Goal: Information Seeking & Learning: Learn about a topic

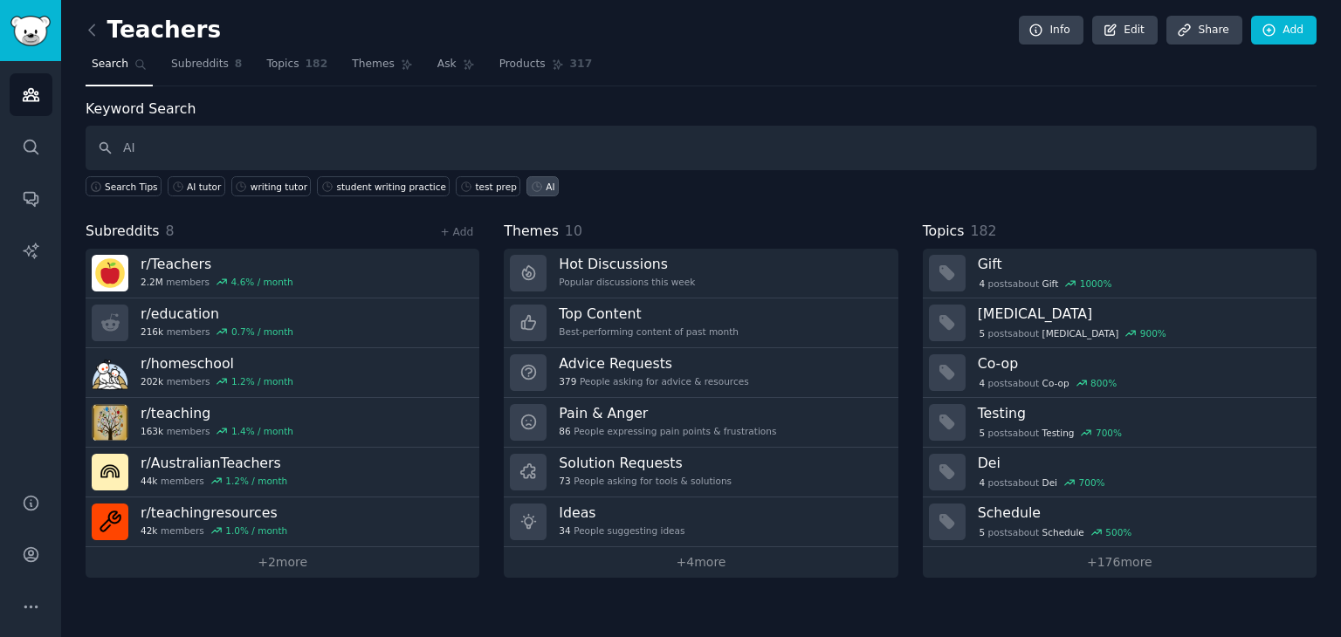
click at [198, 154] on input "AI" at bounding box center [701, 148] width 1231 height 45
type input "AI"
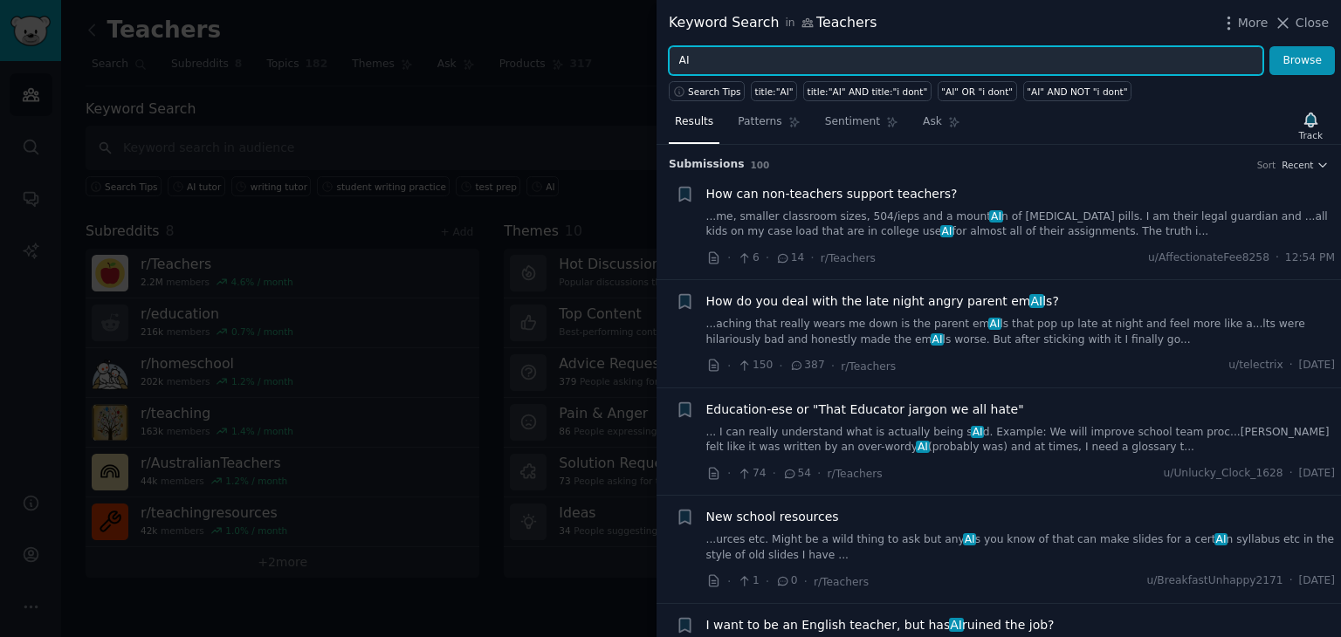
click at [838, 58] on input "AI" at bounding box center [966, 61] width 594 height 30
click at [1269, 46] on button "Browse" at bounding box center [1301, 61] width 65 height 30
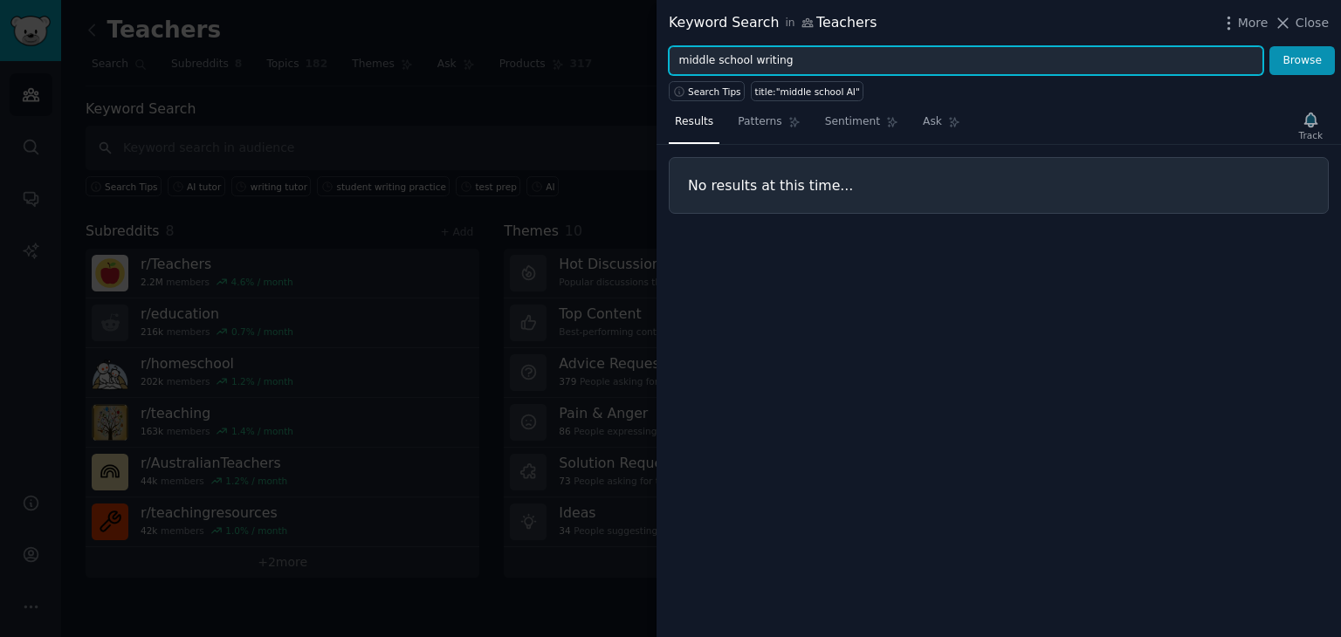
click at [1269, 46] on button "Browse" at bounding box center [1301, 61] width 65 height 30
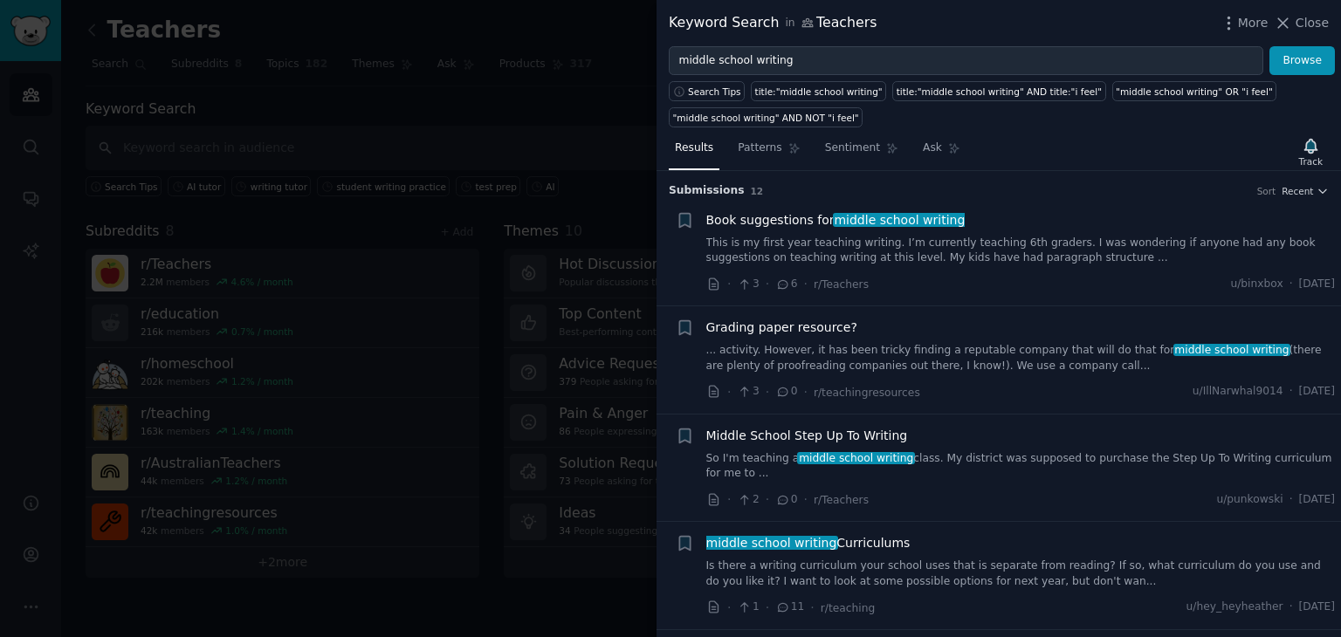
click at [776, 327] on span "Grading paper resource?" at bounding box center [781, 328] width 151 height 18
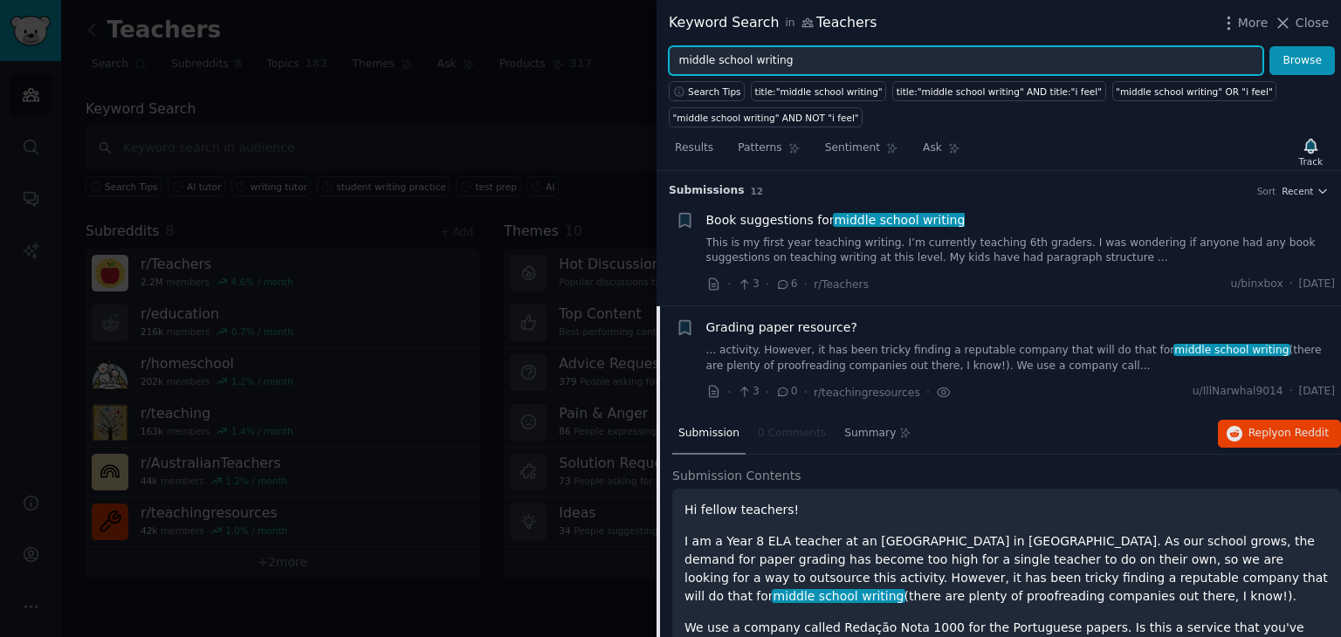
click at [848, 52] on input "middle school writing" at bounding box center [966, 61] width 594 height 30
click at [1269, 46] on button "Browse" at bounding box center [1301, 61] width 65 height 30
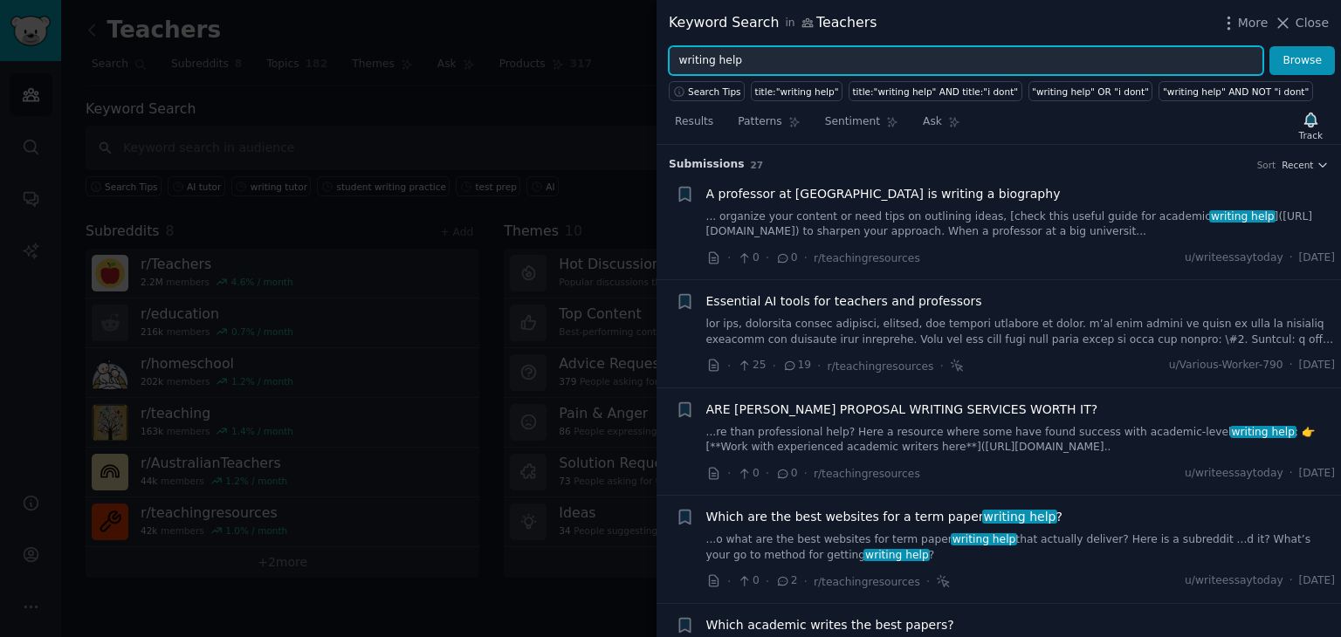
click at [847, 49] on input "writing help" at bounding box center [966, 61] width 594 height 30
type input "free ai tools"
click at [1269, 46] on button "Browse" at bounding box center [1301, 61] width 65 height 30
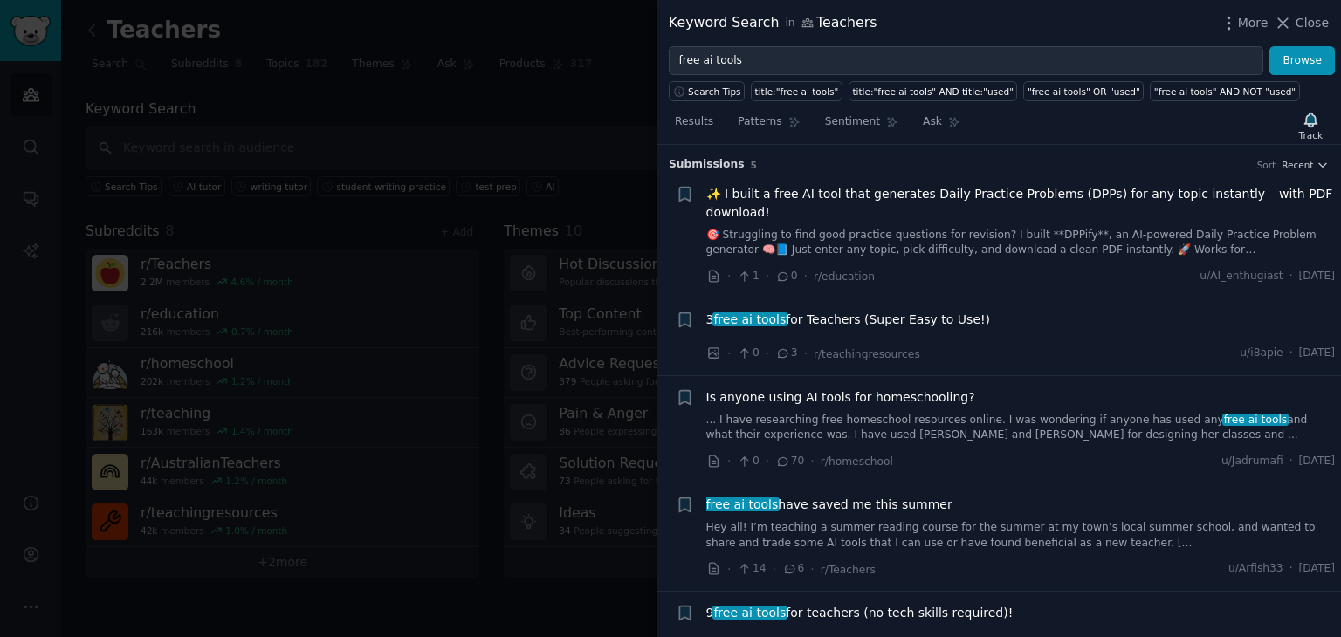
click at [836, 321] on span "3 free ai tools for Teachers (Super Easy to Use!)" at bounding box center [848, 320] width 285 height 18
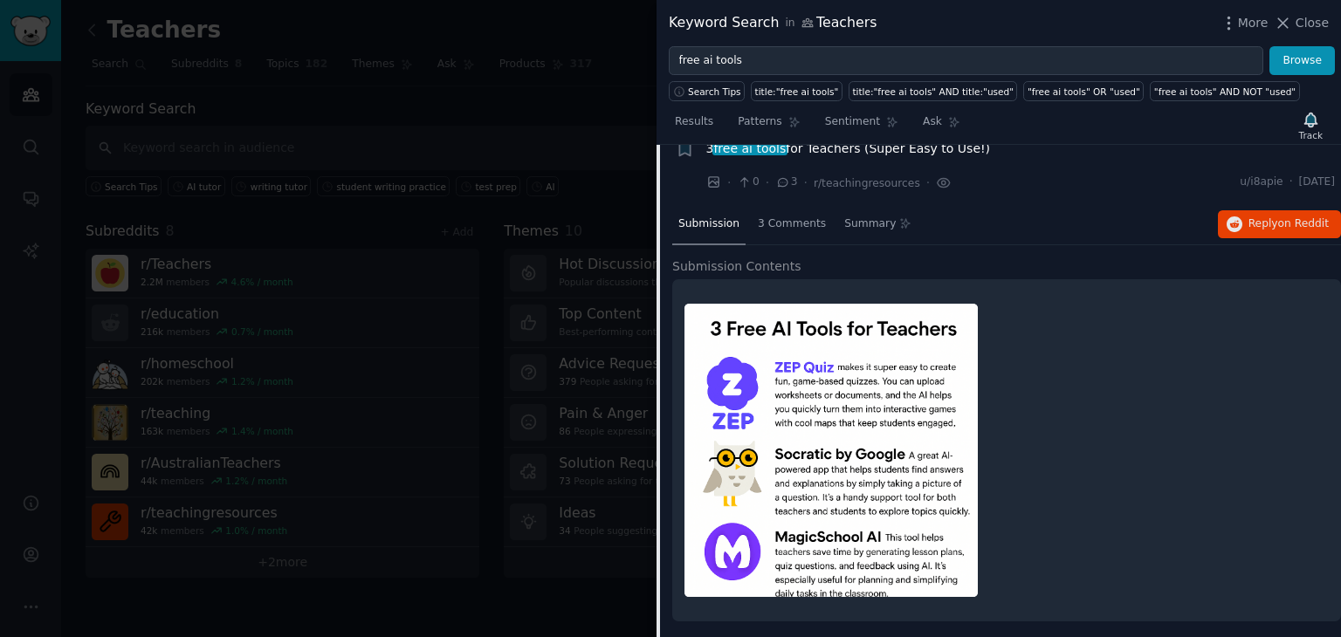
scroll to position [171, 0]
click at [772, 220] on span "3 Comments" at bounding box center [792, 224] width 68 height 16
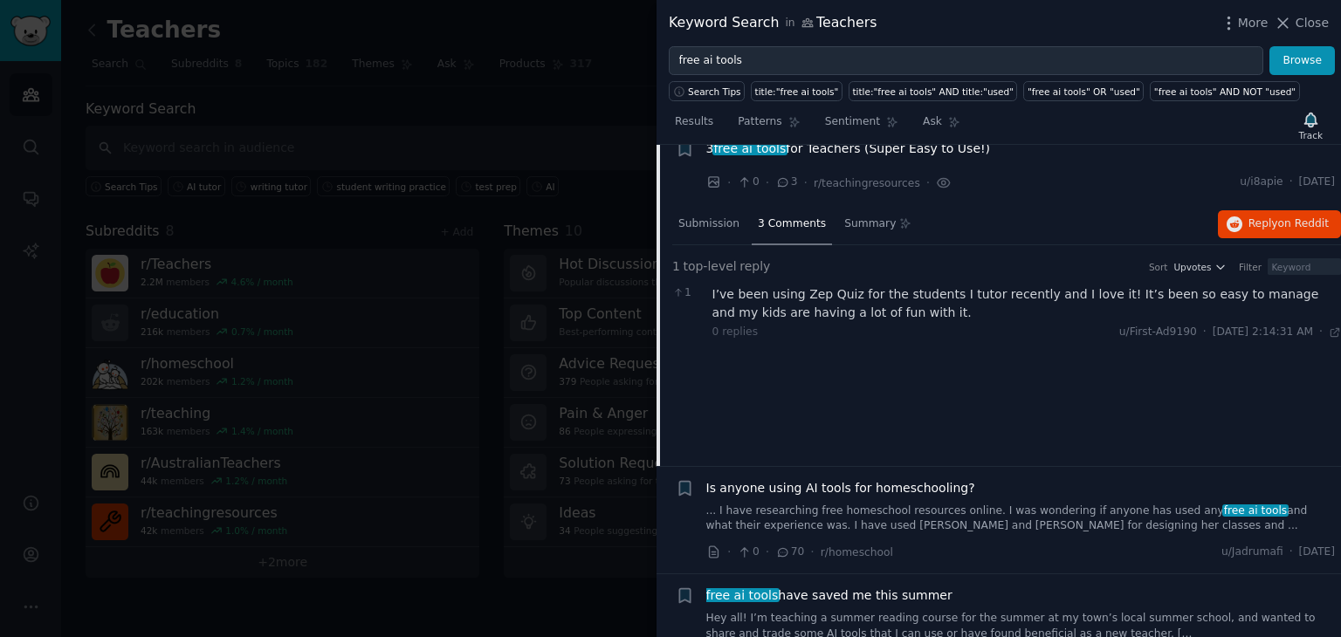
scroll to position [106, 0]
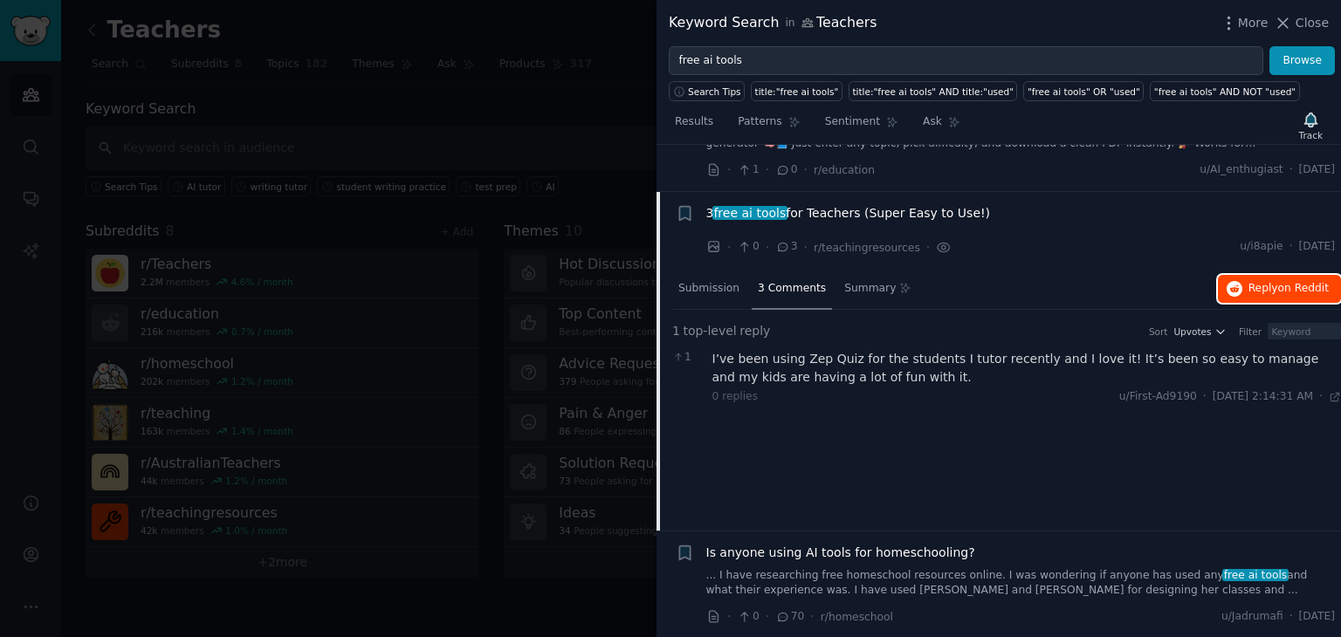
click at [1260, 284] on span "Reply on Reddit" at bounding box center [1288, 289] width 80 height 16
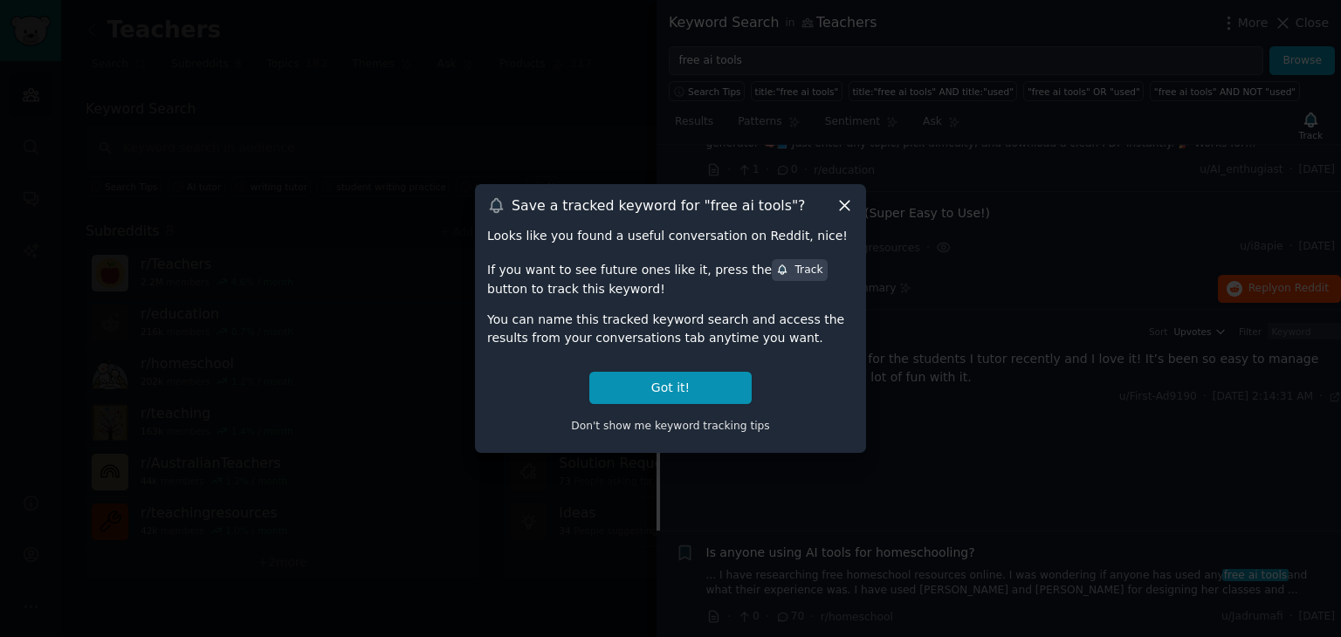
click at [843, 207] on icon at bounding box center [845, 207] width 10 height 10
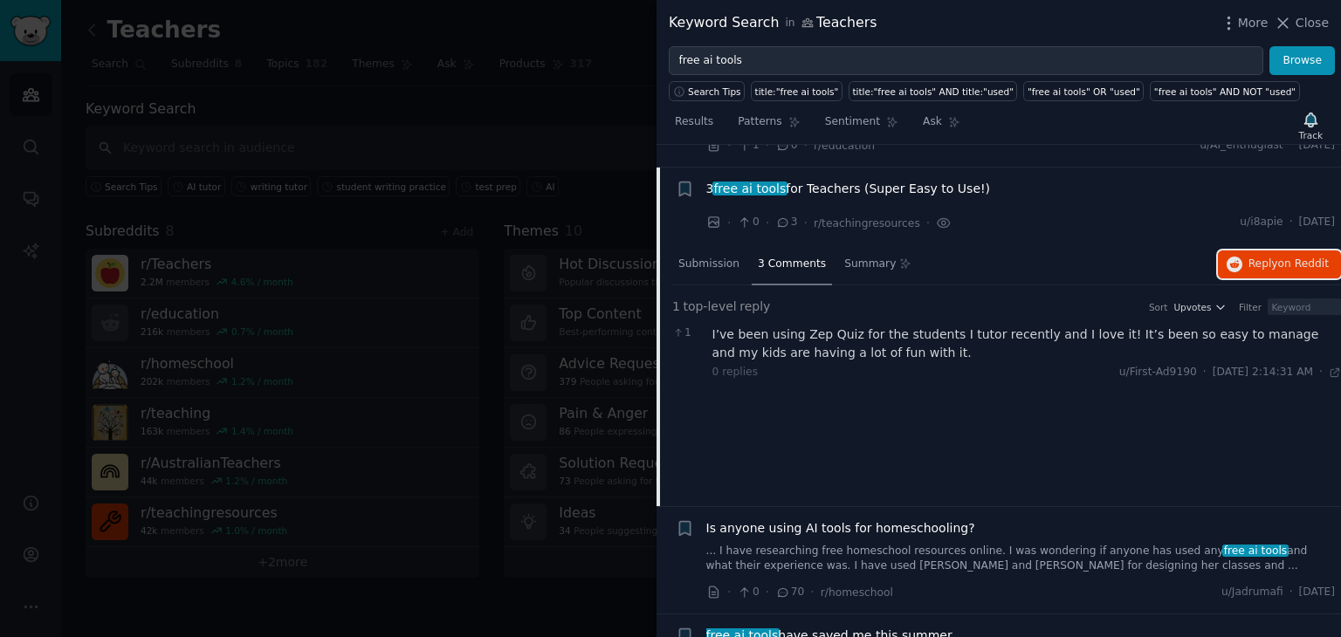
scroll to position [0, 0]
